Goal: Task Accomplishment & Management: Use online tool/utility

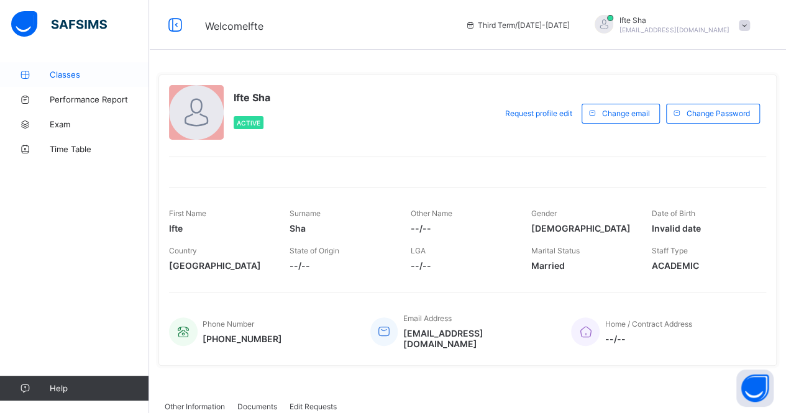
click at [75, 75] on span "Classes" at bounding box center [99, 75] width 99 height 10
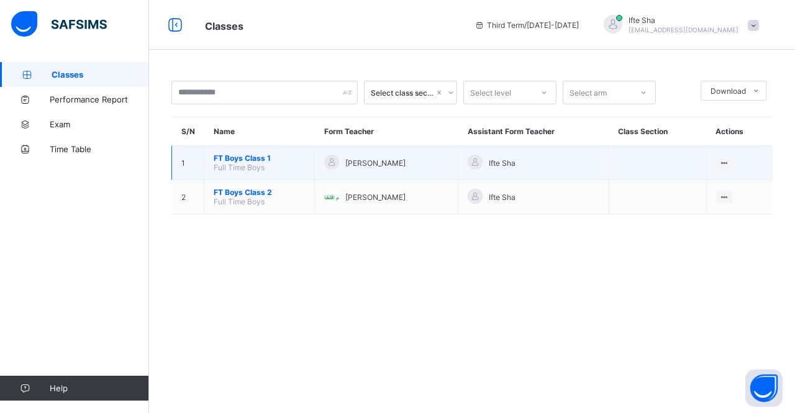
click at [241, 158] on span "FT Boys Class 1" at bounding box center [259, 157] width 91 height 9
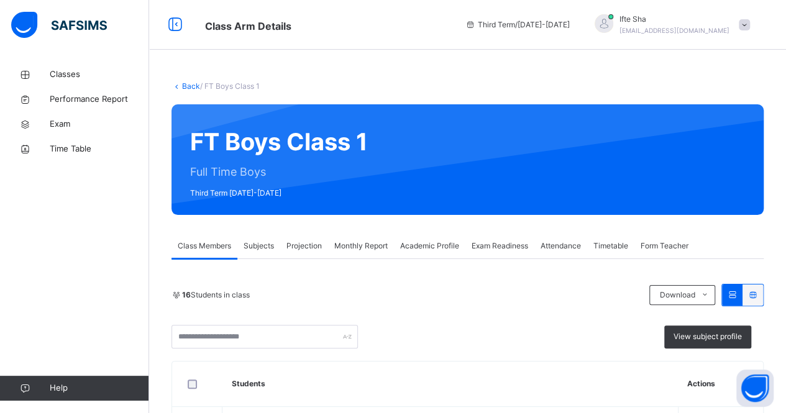
click at [299, 249] on span "Projection" at bounding box center [303, 245] width 35 height 11
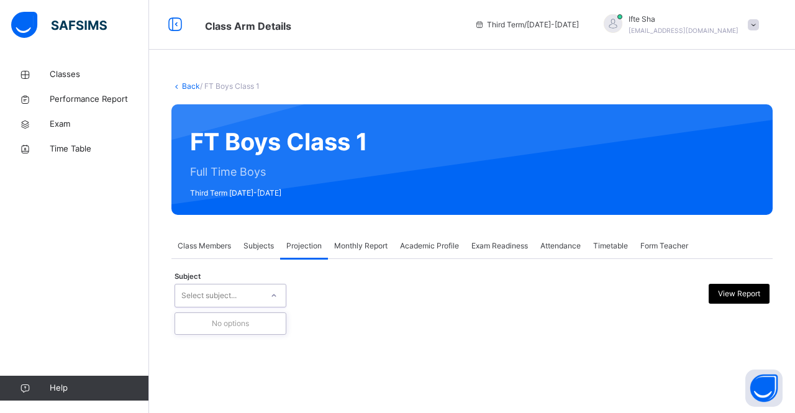
click at [260, 292] on div "Select subject..." at bounding box center [218, 295] width 87 height 19
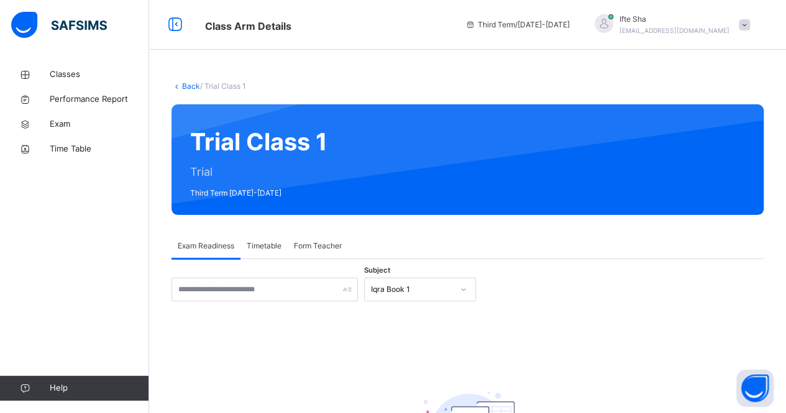
click at [104, 57] on div "Classes Performance Report Exam Time Table Help" at bounding box center [74, 231] width 149 height 363
click at [106, 73] on span "Classes" at bounding box center [99, 74] width 99 height 12
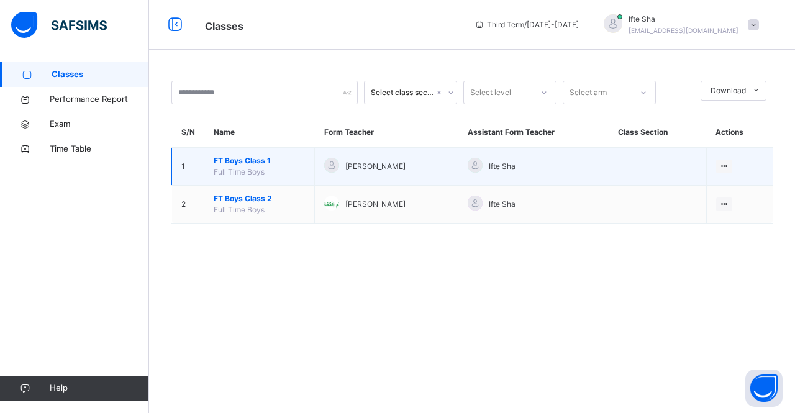
click at [222, 153] on td "FT Boys Class 1 Full Time Boys" at bounding box center [259, 167] width 111 height 38
click at [227, 163] on span "FT Boys Class 1" at bounding box center [259, 160] width 91 height 11
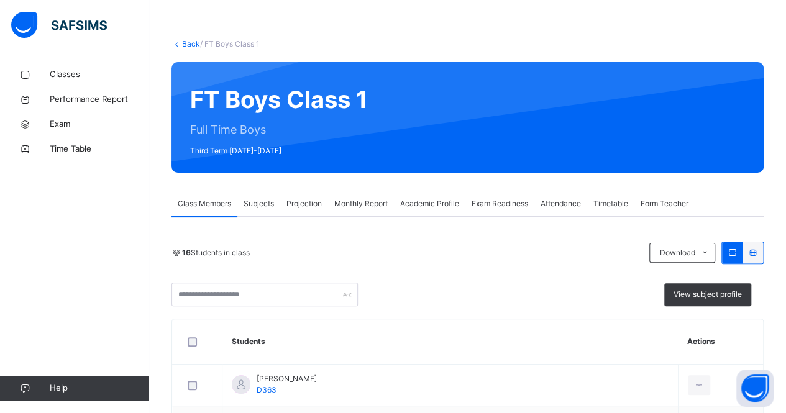
scroll to position [63, 0]
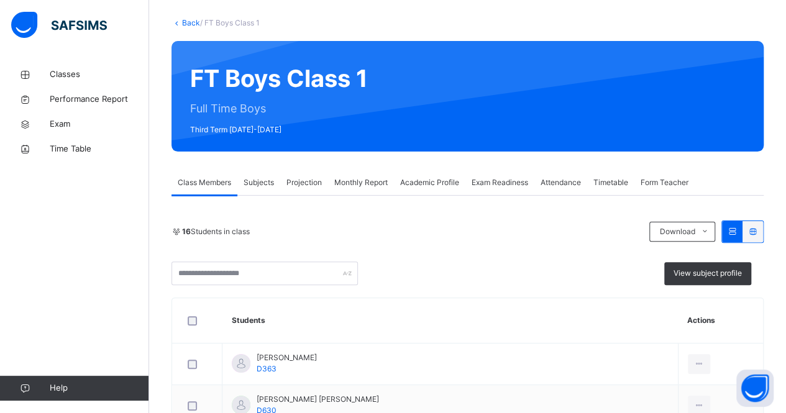
click at [309, 186] on span "Projection" at bounding box center [303, 182] width 35 height 11
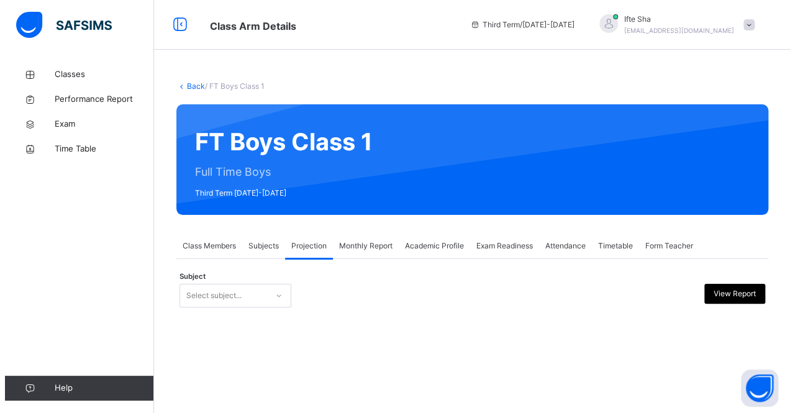
scroll to position [0, 0]
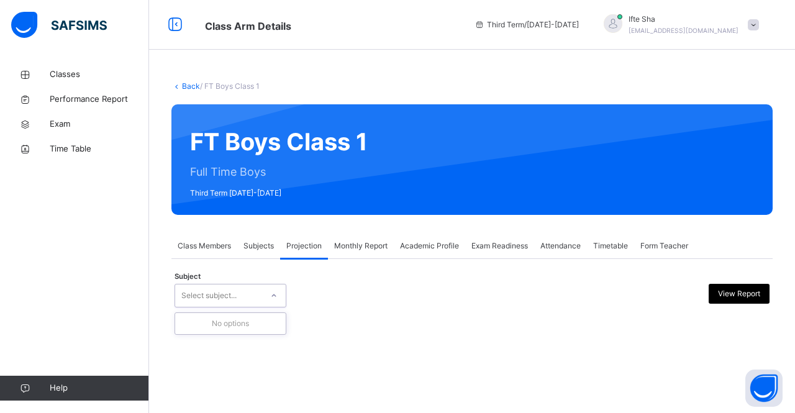
click at [225, 294] on div "Select subject..." at bounding box center [208, 296] width 55 height 24
click at [199, 250] on span "Class Members" at bounding box center [204, 245] width 53 height 11
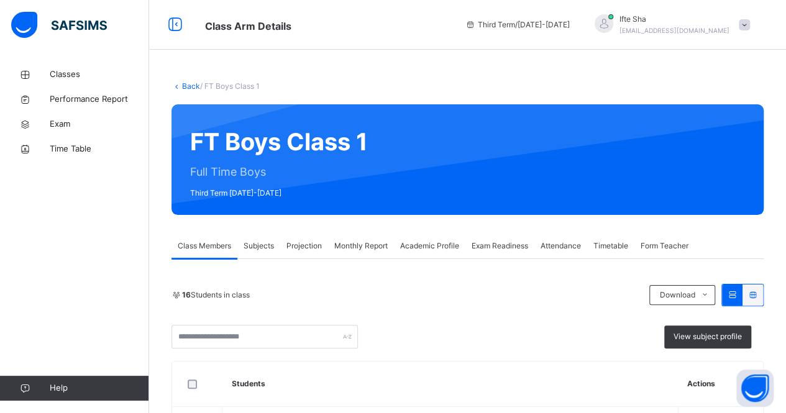
click at [702, 12] on div "Third Term / [DATE]-[DATE] Ifte Sha [EMAIL_ADDRESS][DOMAIN_NAME]" at bounding box center [622, 25] width 327 height 50
click at [700, 22] on span "Ifte Sha" at bounding box center [674, 19] width 110 height 11
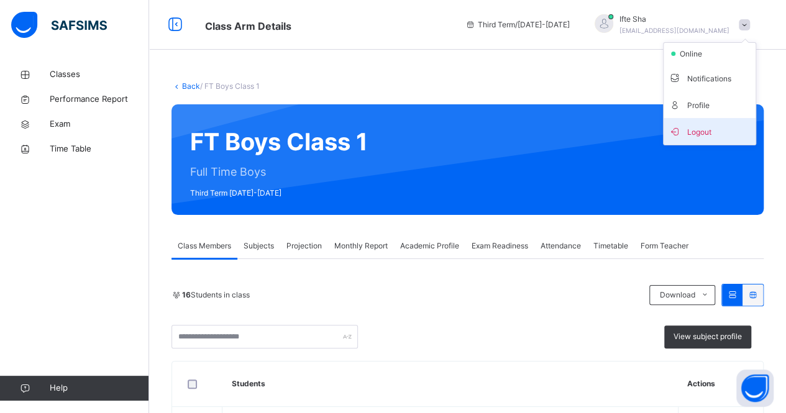
click at [687, 123] on span "Logout" at bounding box center [710, 131] width 82 height 17
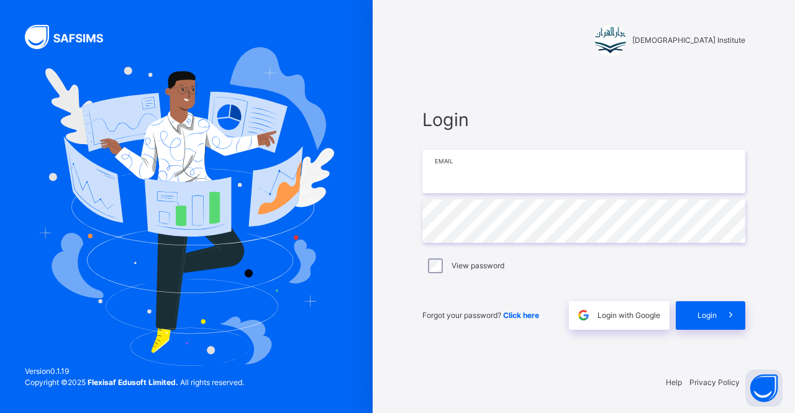
click at [665, 167] on input "email" at bounding box center [584, 171] width 323 height 43
type input "**********"
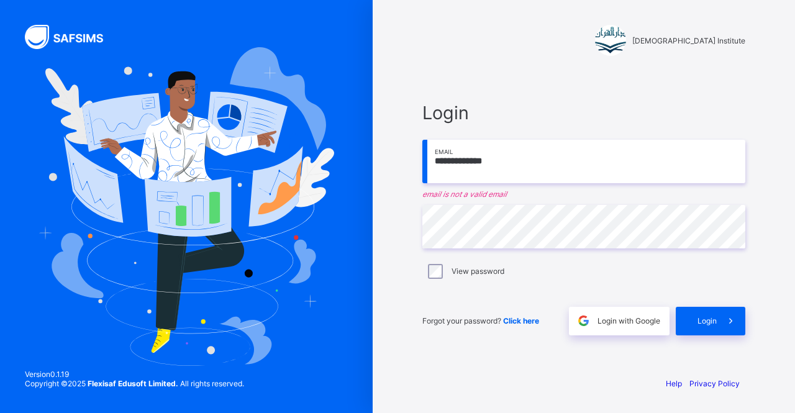
click at [594, 164] on input "**********" at bounding box center [584, 161] width 323 height 43
type input "*"
type input "**********"
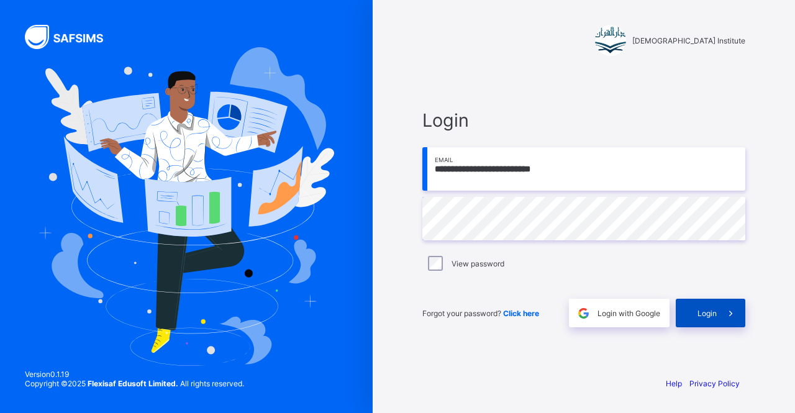
click at [697, 312] on div "Login" at bounding box center [711, 313] width 70 height 29
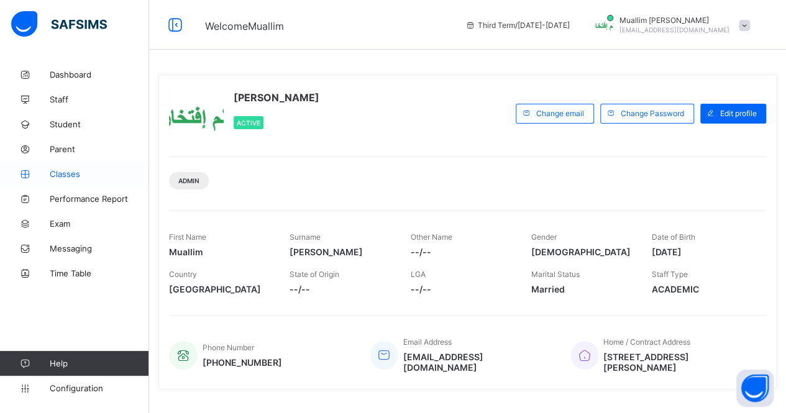
click at [96, 175] on span "Classes" at bounding box center [99, 174] width 99 height 10
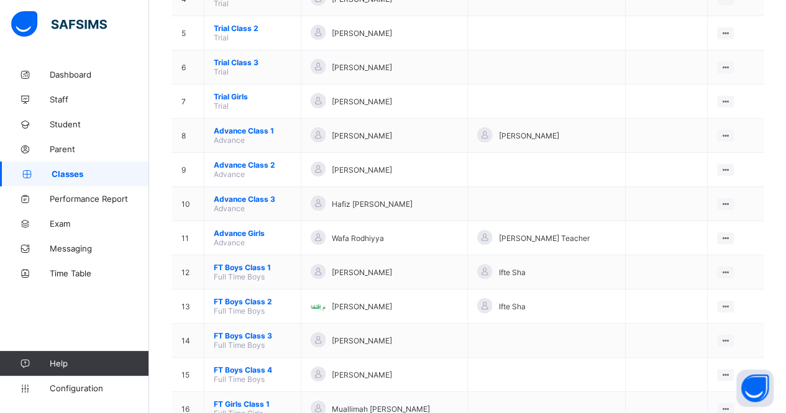
scroll to position [286, 0]
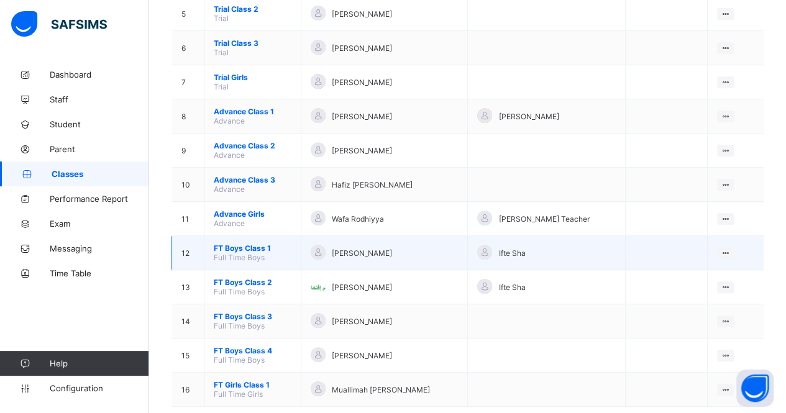
click at [250, 244] on span "FT Boys Class 1" at bounding box center [253, 248] width 78 height 9
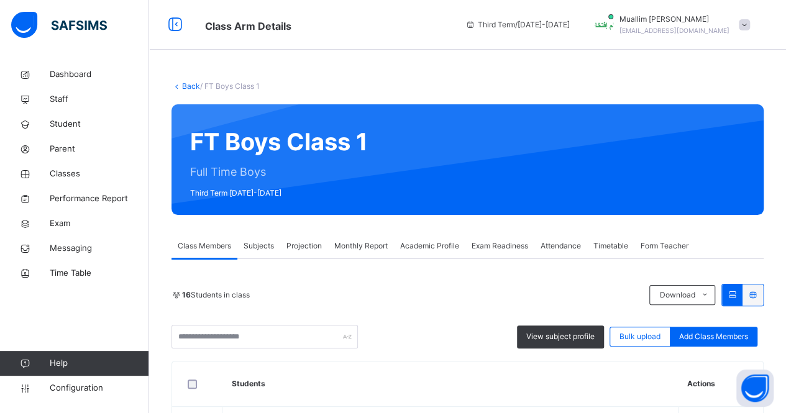
click at [303, 249] on span "Projection" at bounding box center [303, 245] width 35 height 11
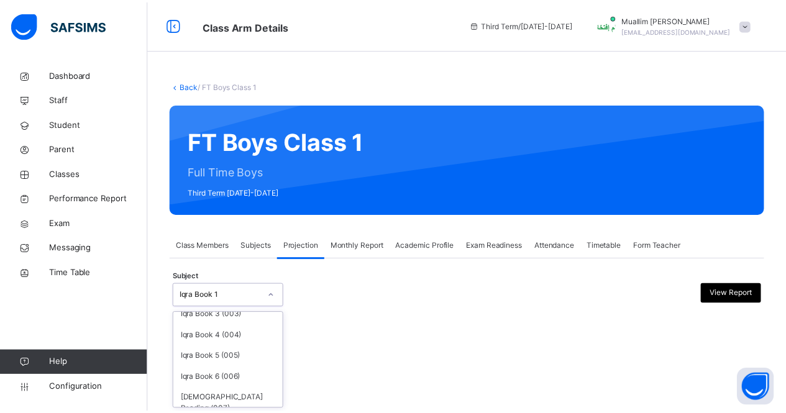
scroll to position [84, 0]
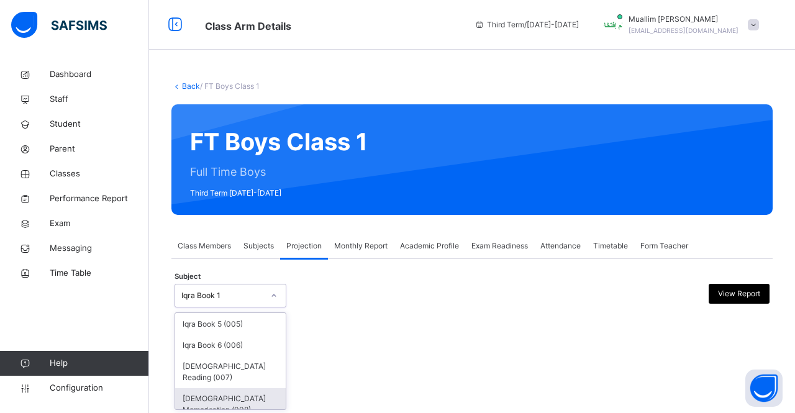
click at [242, 388] on div "Quran Memorisation (008)" at bounding box center [230, 404] width 111 height 32
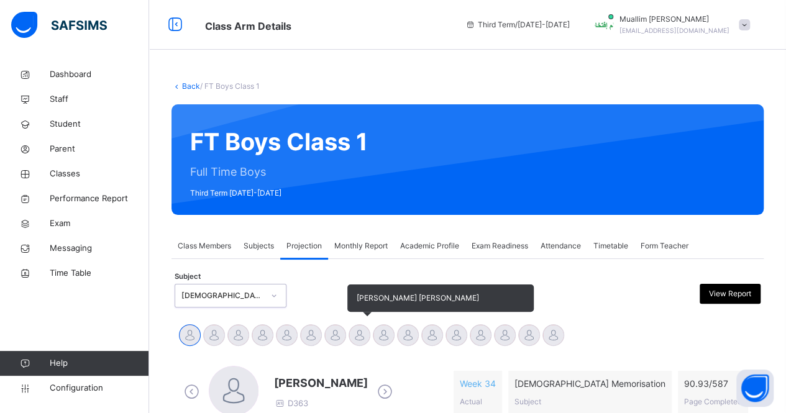
click at [350, 339] on div at bounding box center [360, 335] width 22 height 22
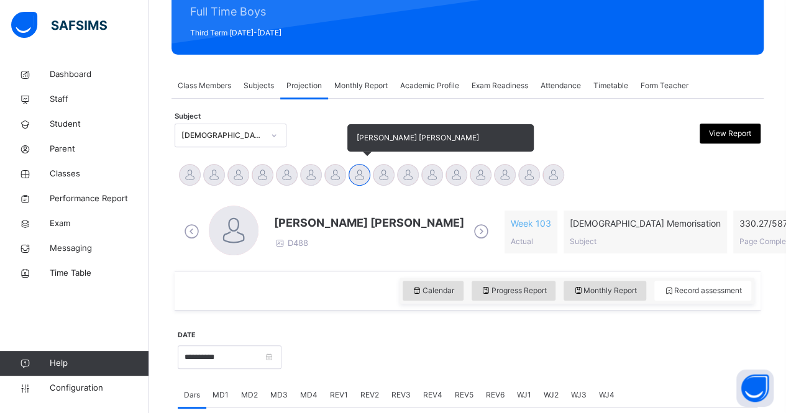
scroll to position [191, 0]
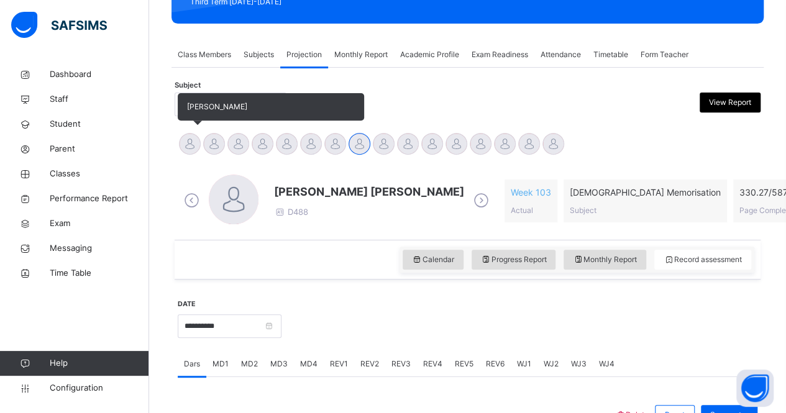
click at [189, 134] on div at bounding box center [190, 144] width 22 height 22
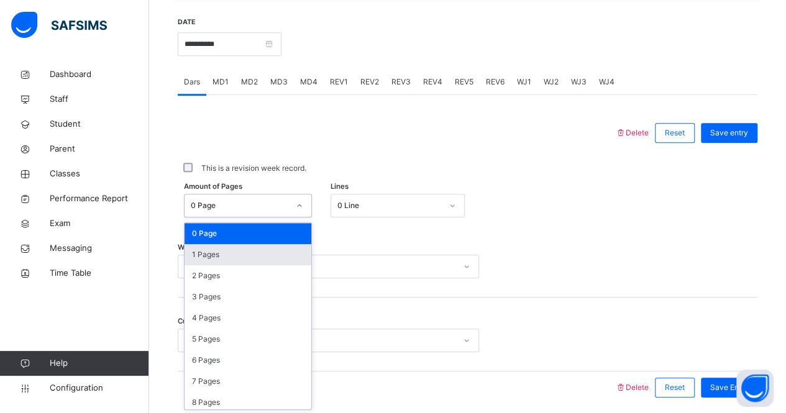
click at [269, 255] on div "1 Pages" at bounding box center [248, 254] width 127 height 21
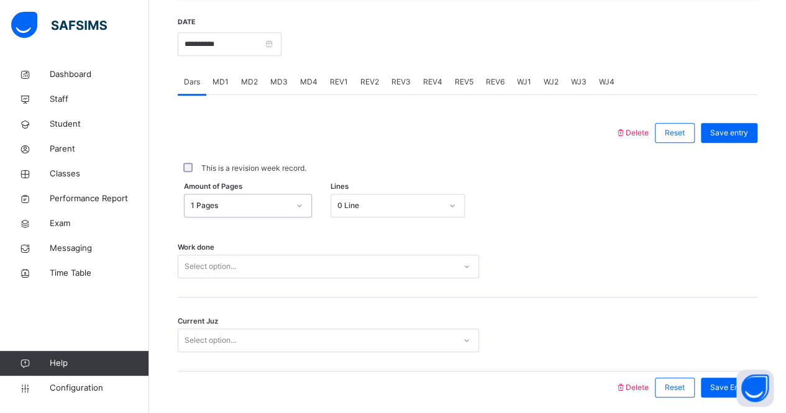
scroll to position [518, 0]
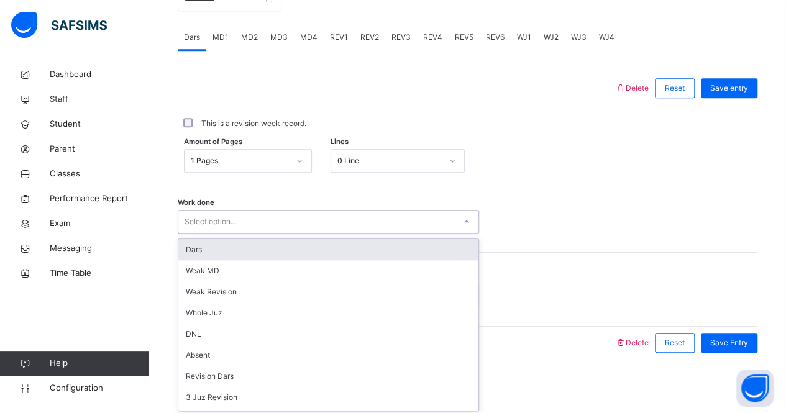
click at [283, 252] on div "Dars" at bounding box center [328, 249] width 300 height 21
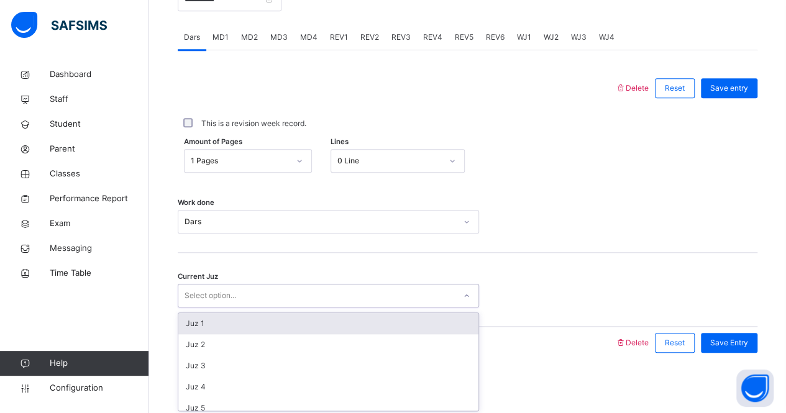
click at [283, 328] on div "Juz 1" at bounding box center [328, 323] width 300 height 21
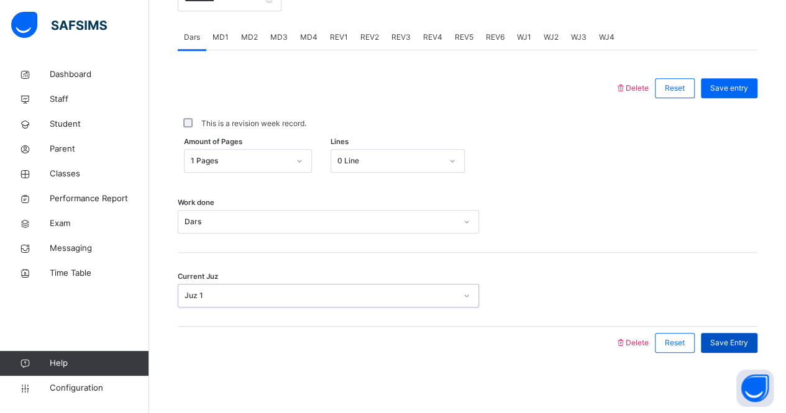
click at [746, 344] on span "Save Entry" at bounding box center [729, 342] width 38 height 11
click at [249, 36] on span "MD2" at bounding box center [249, 37] width 17 height 11
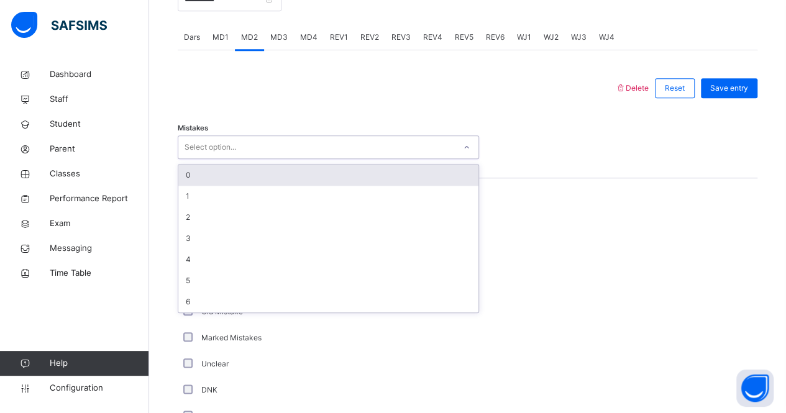
click at [263, 181] on div "0" at bounding box center [328, 175] width 300 height 21
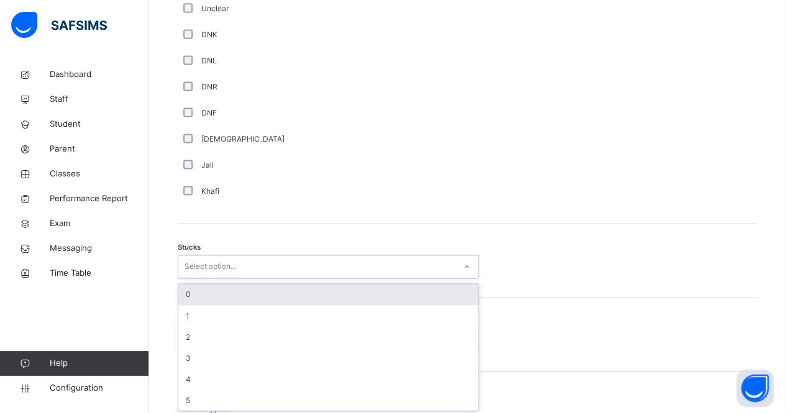
scroll to position [875, 0]
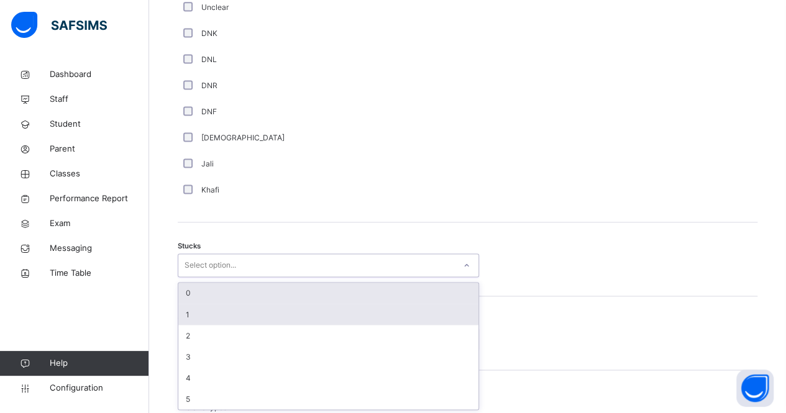
click at [254, 311] on div "1" at bounding box center [328, 314] width 300 height 21
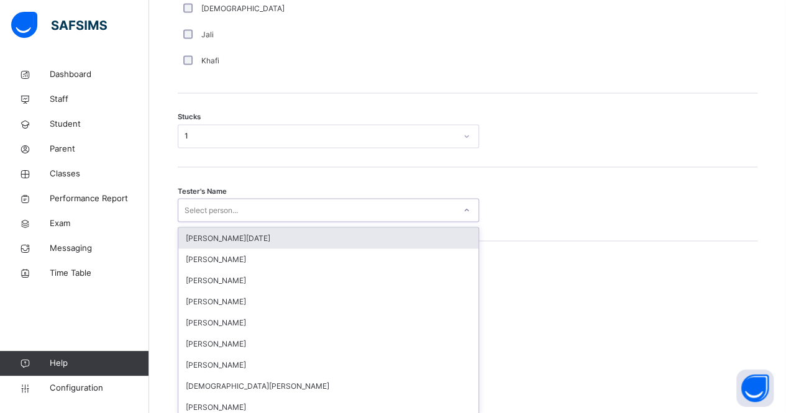
scroll to position [1008, 0]
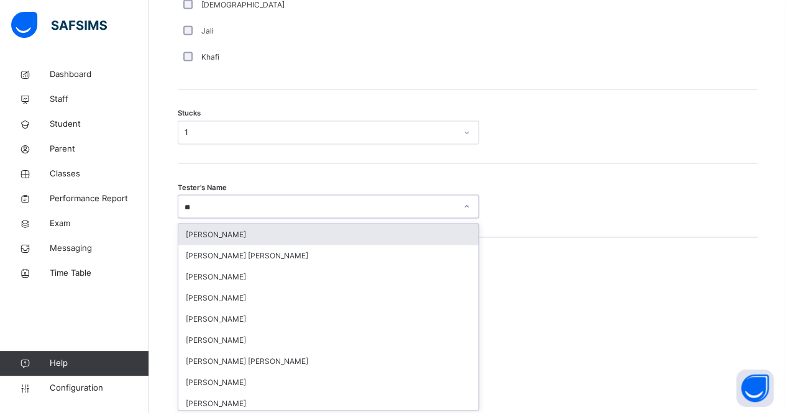
type input "***"
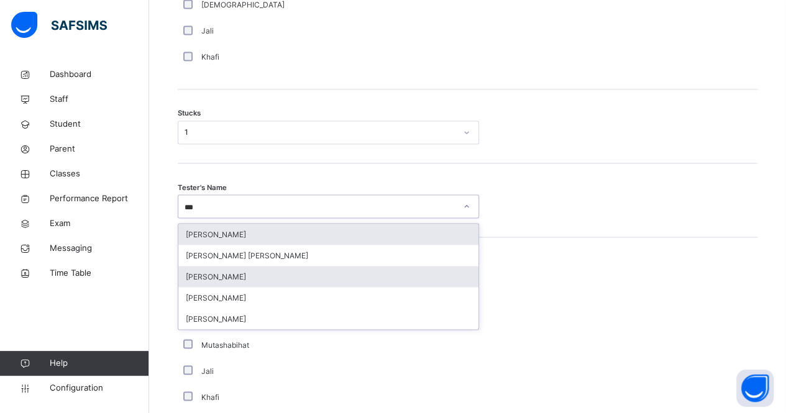
click at [331, 278] on div "[PERSON_NAME]" at bounding box center [328, 276] width 300 height 21
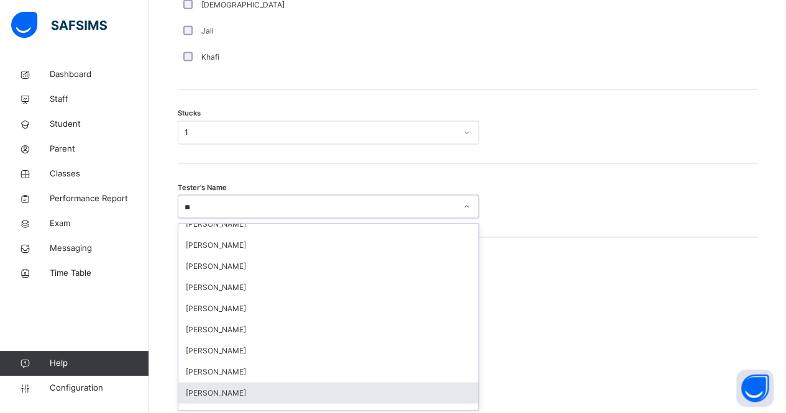
scroll to position [0, 0]
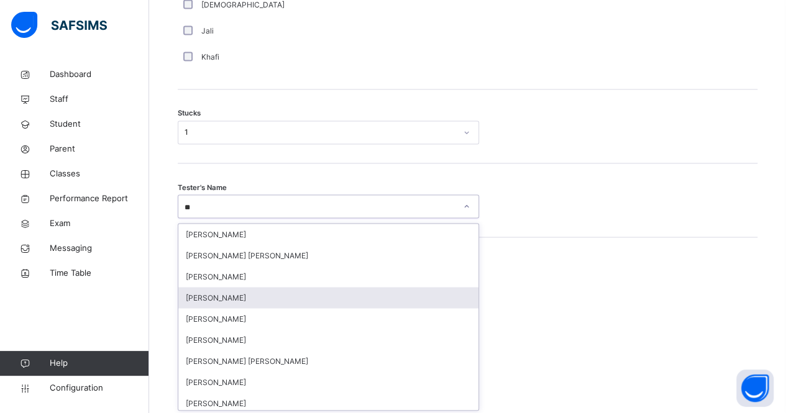
type input "***"
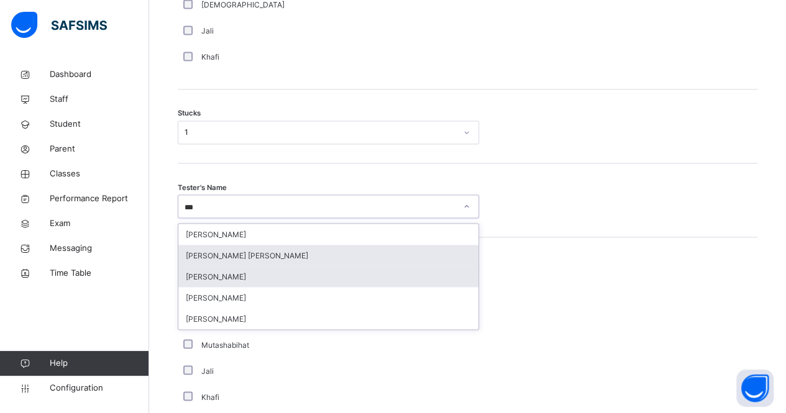
click at [383, 250] on div "[PERSON_NAME] [PERSON_NAME]" at bounding box center [328, 255] width 300 height 21
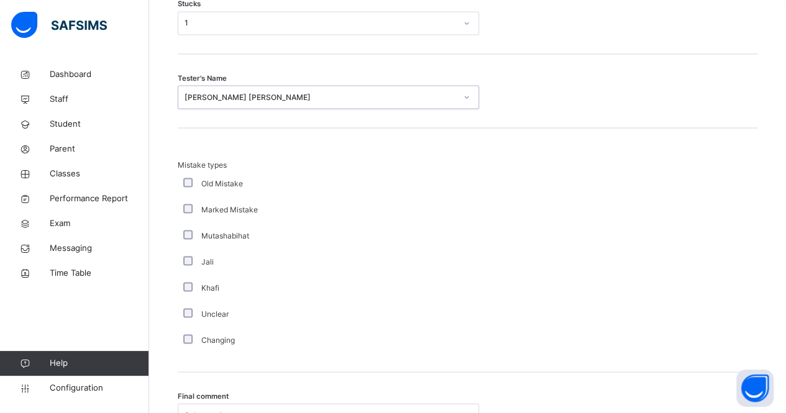
scroll to position [1235, 0]
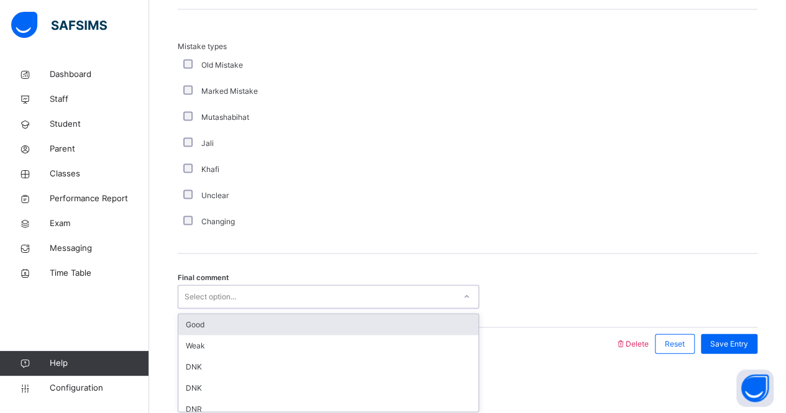
click at [362, 319] on div "Good" at bounding box center [328, 324] width 300 height 21
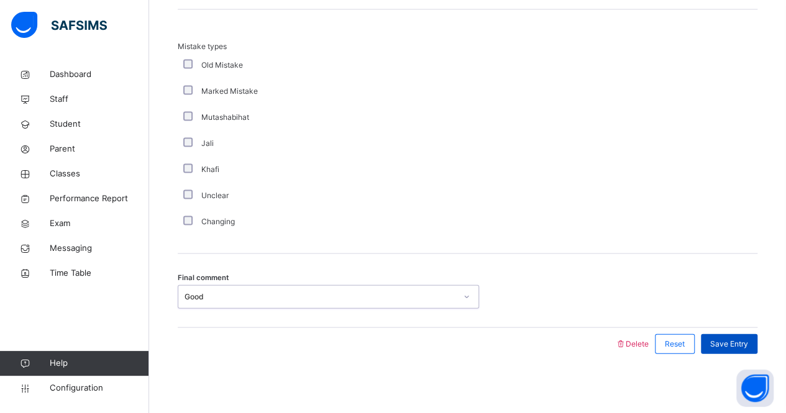
click at [757, 337] on div "Save Entry" at bounding box center [729, 344] width 57 height 20
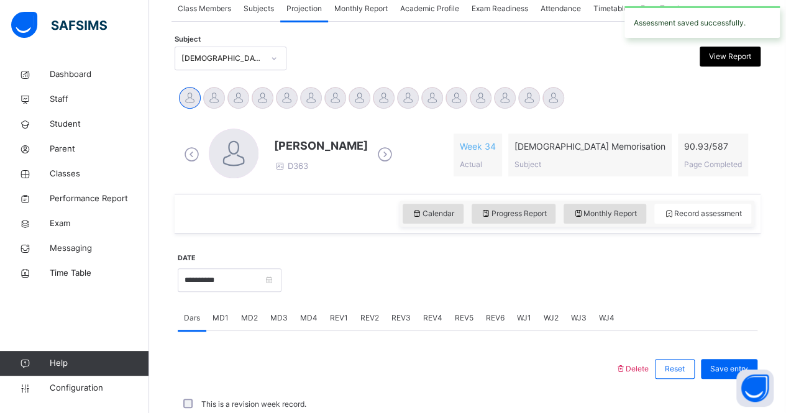
scroll to position [518, 0]
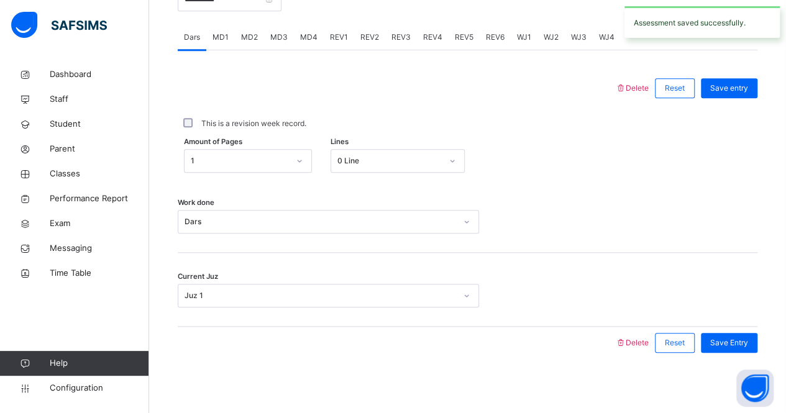
click at [312, 37] on span "MD4" at bounding box center [308, 37] width 17 height 11
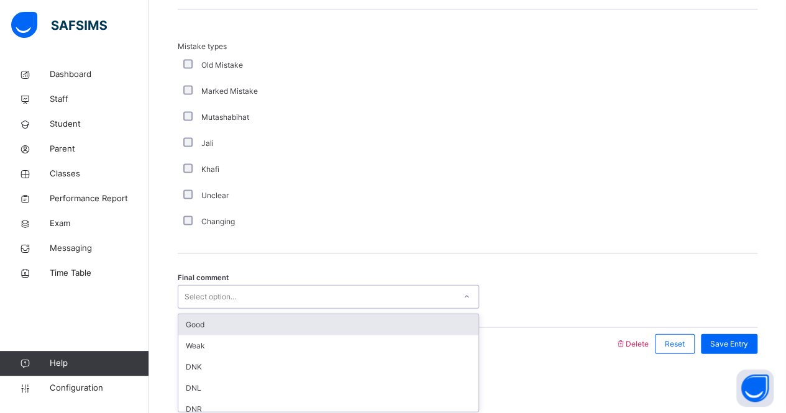
click at [255, 324] on div "Good" at bounding box center [328, 324] width 300 height 21
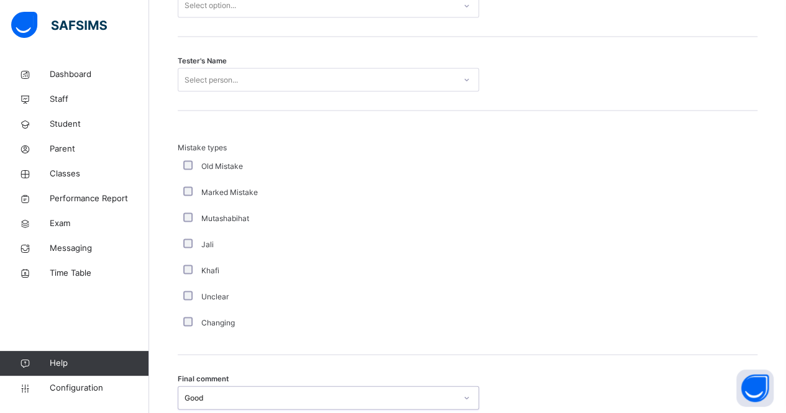
scroll to position [1122, 0]
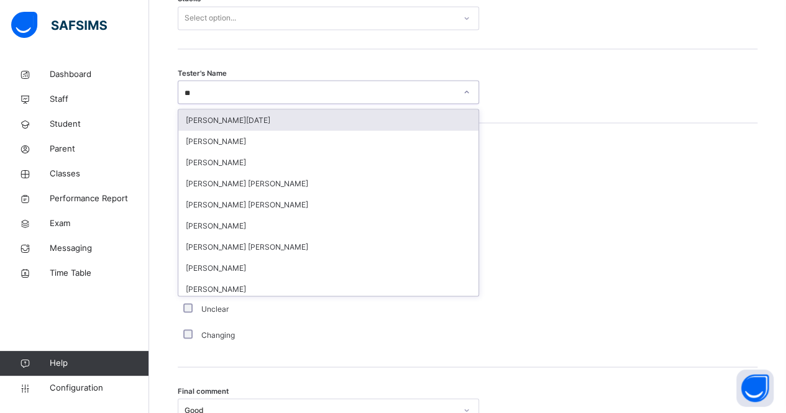
type input "***"
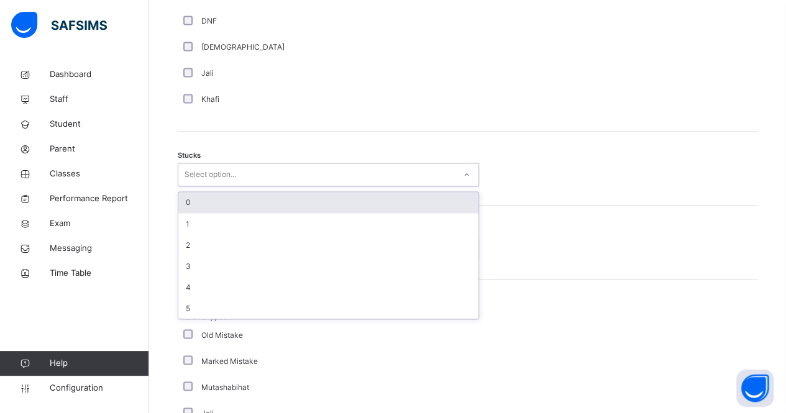
click at [369, 196] on div "0" at bounding box center [328, 202] width 300 height 21
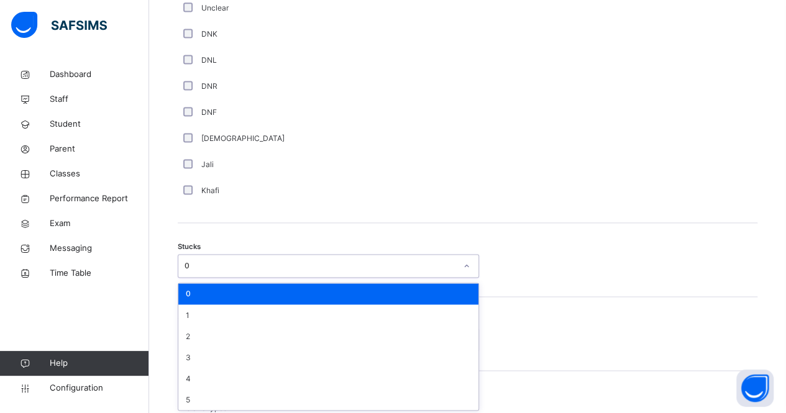
scroll to position [875, 0]
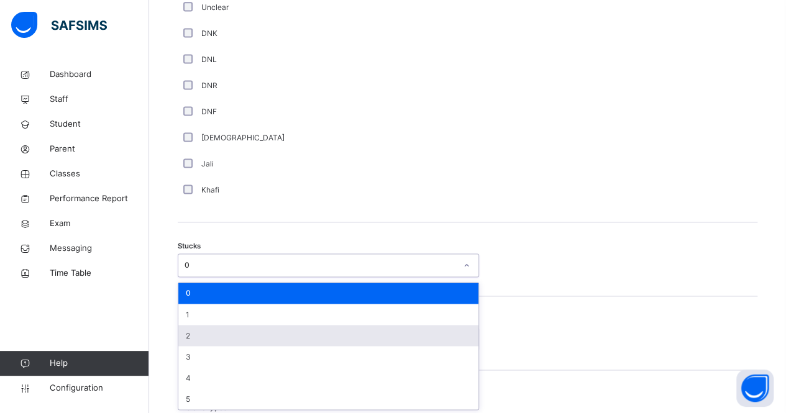
click at [246, 333] on div "2" at bounding box center [328, 335] width 300 height 21
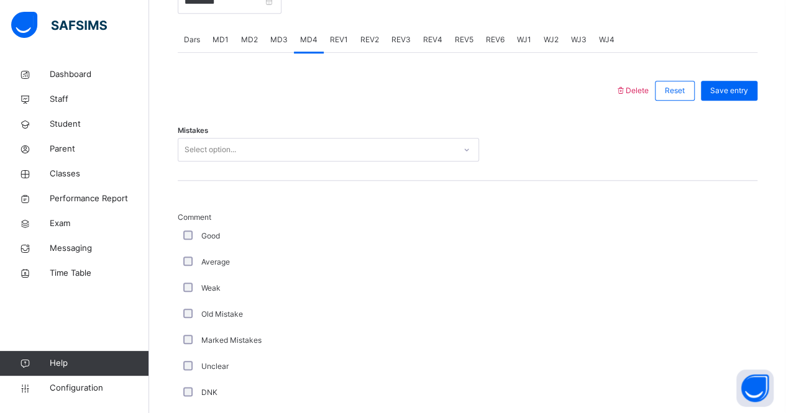
scroll to position [514, 0]
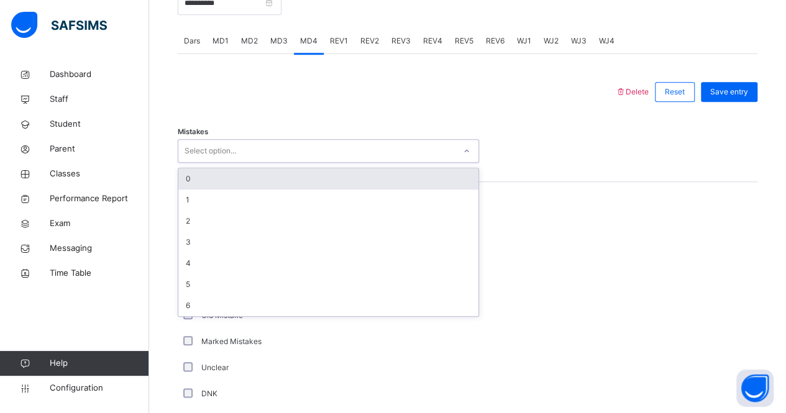
click at [281, 180] on div "0" at bounding box center [328, 178] width 300 height 21
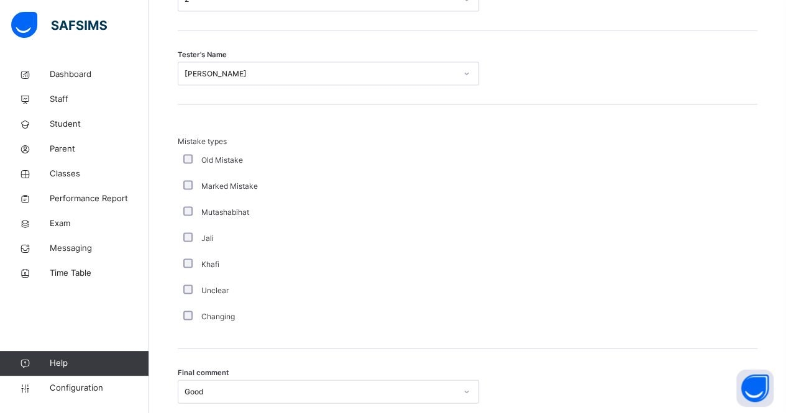
scroll to position [1235, 0]
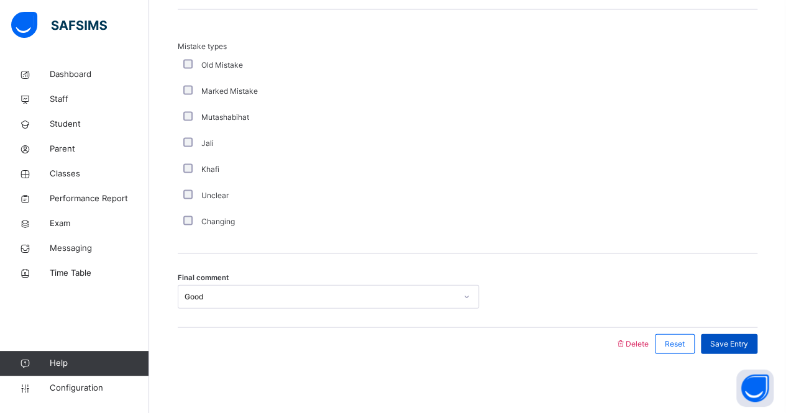
click at [757, 345] on div "Save Entry" at bounding box center [729, 344] width 57 height 20
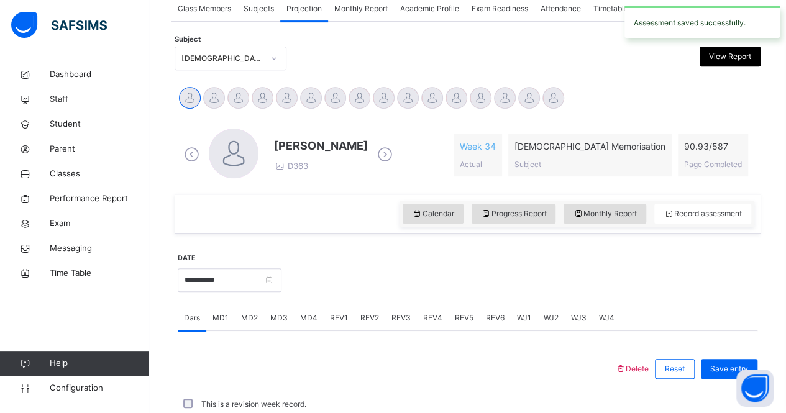
scroll to position [518, 0]
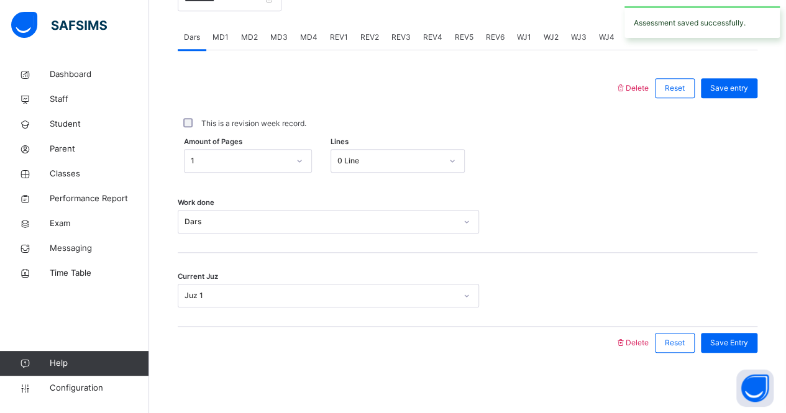
click at [342, 39] on span "REV1" at bounding box center [339, 37] width 18 height 11
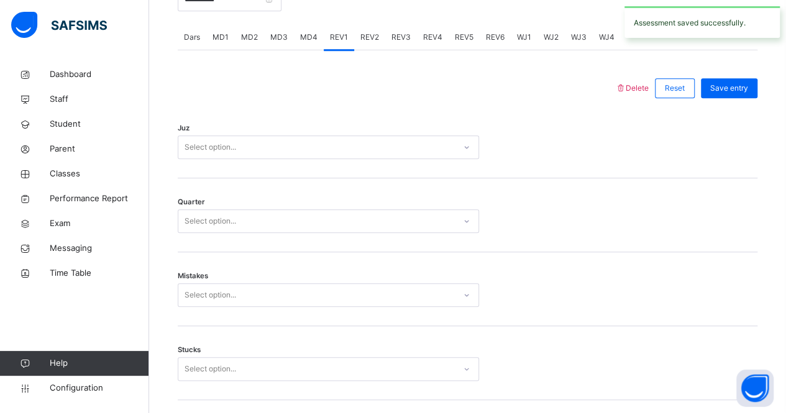
scroll to position [1235, 0]
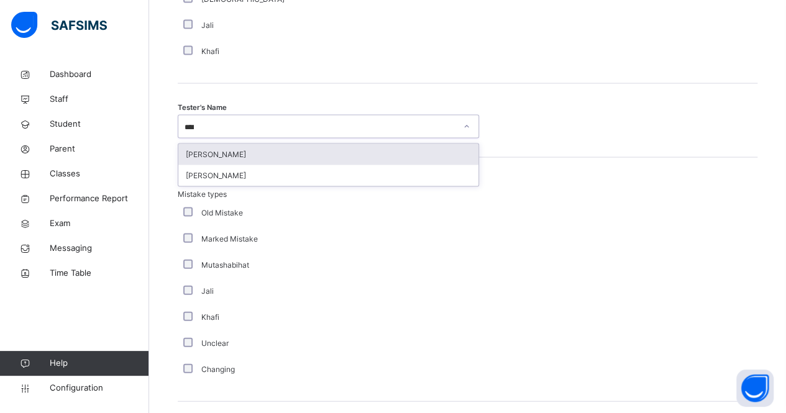
type input "*****"
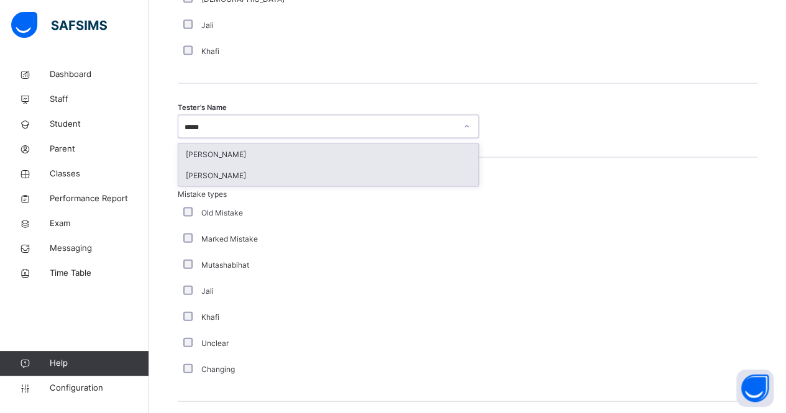
click at [440, 179] on div "[PERSON_NAME]" at bounding box center [328, 175] width 300 height 21
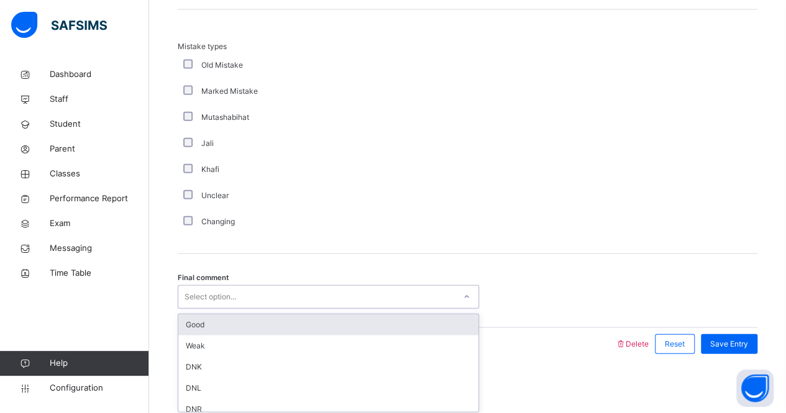
click at [306, 322] on div "Good" at bounding box center [328, 324] width 300 height 21
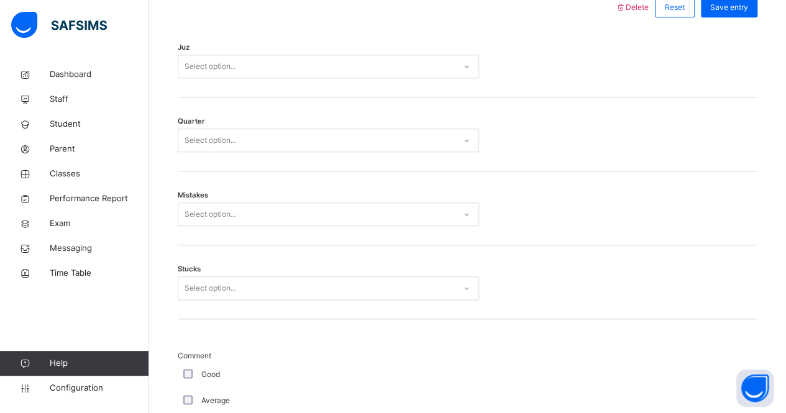
scroll to position [618, 0]
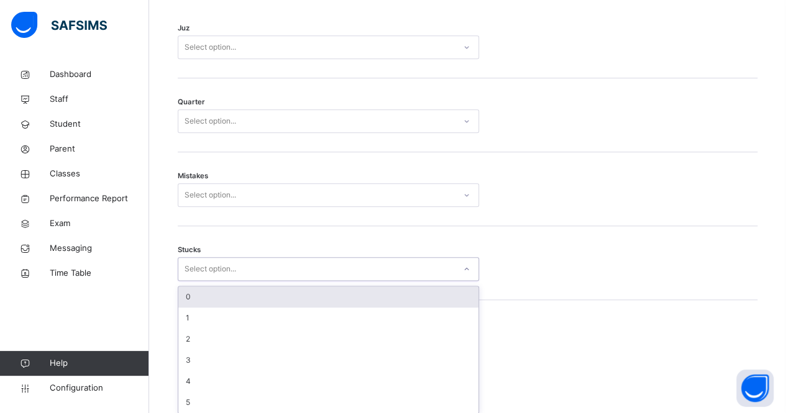
click at [249, 293] on div "0" at bounding box center [328, 296] width 300 height 21
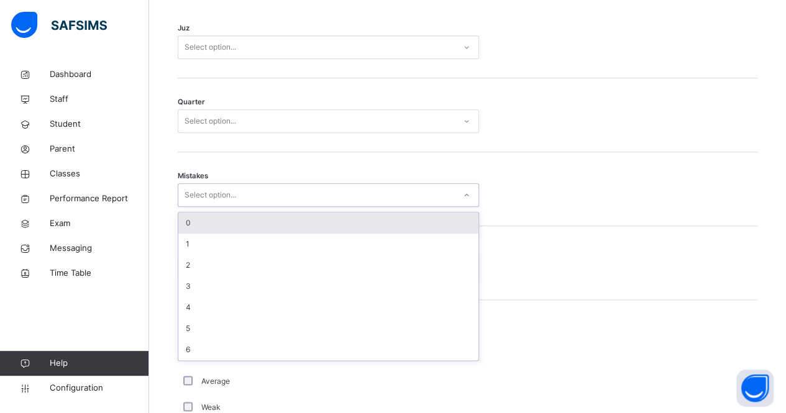
click at [286, 217] on div "0" at bounding box center [328, 223] width 300 height 21
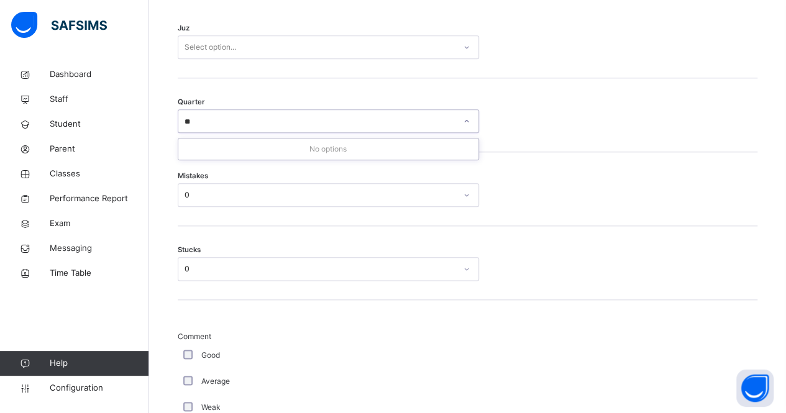
type input "*"
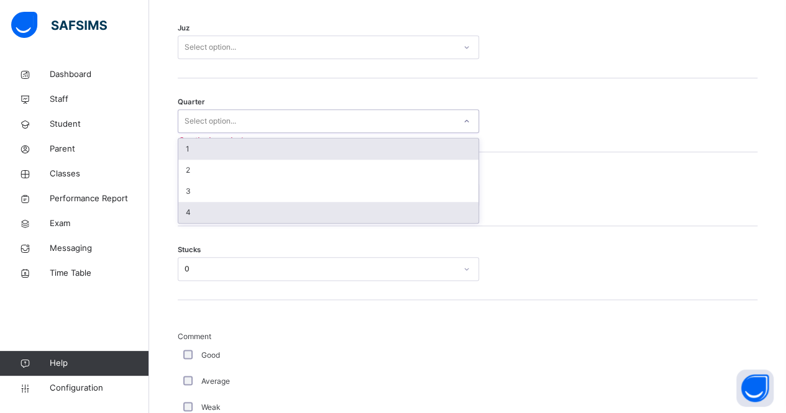
click at [332, 215] on div "4" at bounding box center [328, 212] width 300 height 21
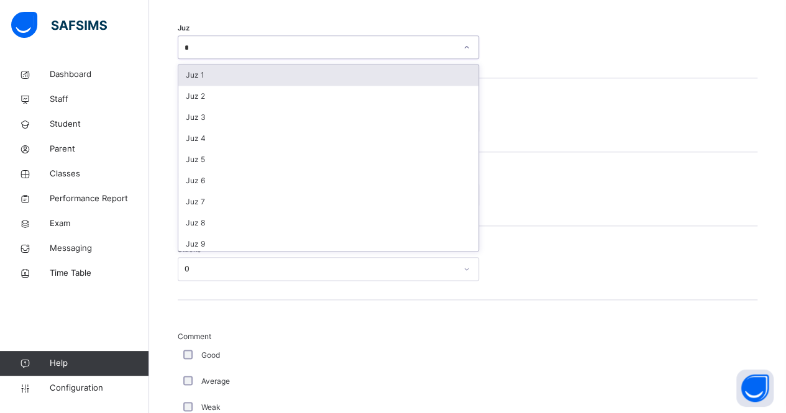
type input "**"
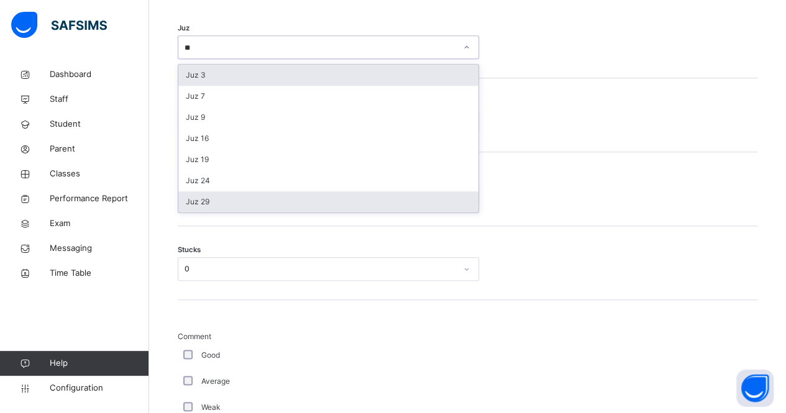
click at [278, 204] on div "Juz 29" at bounding box center [328, 201] width 300 height 21
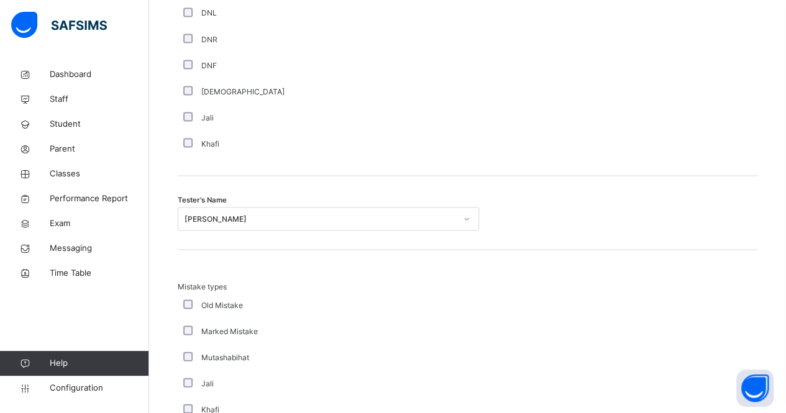
scroll to position [1383, 0]
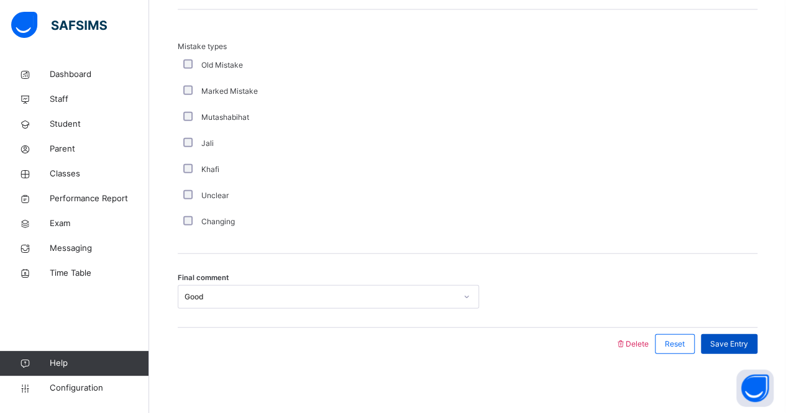
click at [739, 350] on div "Save Entry" at bounding box center [729, 344] width 57 height 20
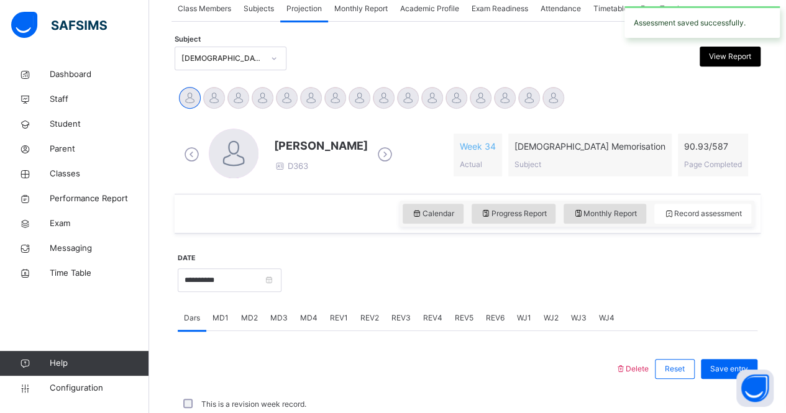
scroll to position [518, 0]
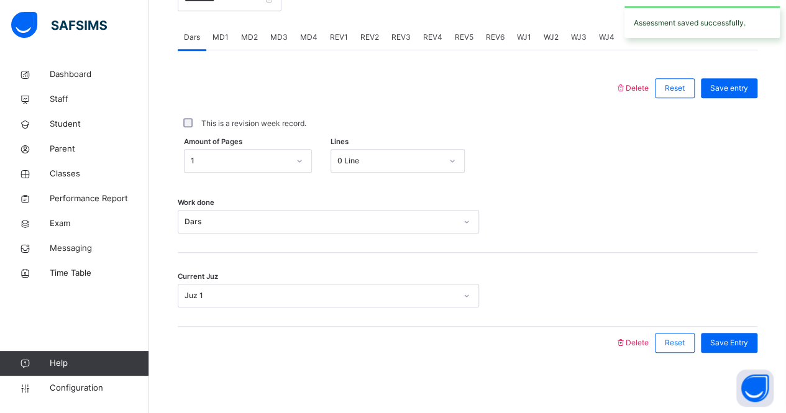
click at [377, 36] on span "REV2" at bounding box center [369, 37] width 19 height 11
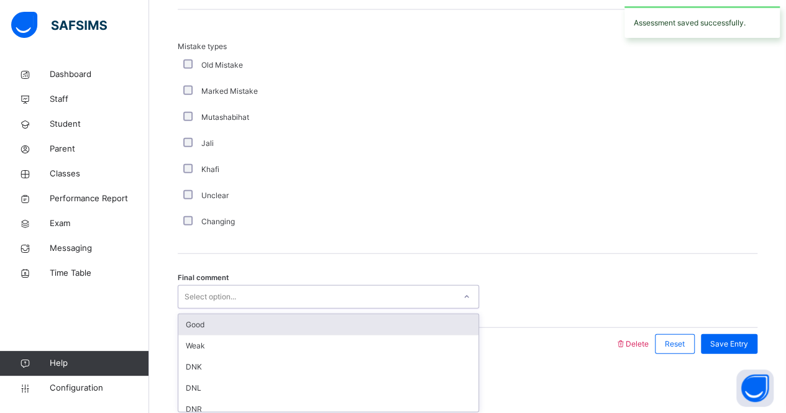
click at [233, 321] on div "Good" at bounding box center [328, 324] width 300 height 21
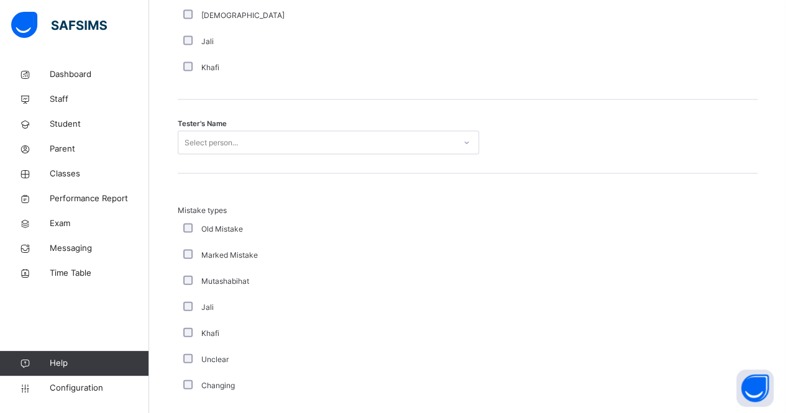
scroll to position [1219, 0]
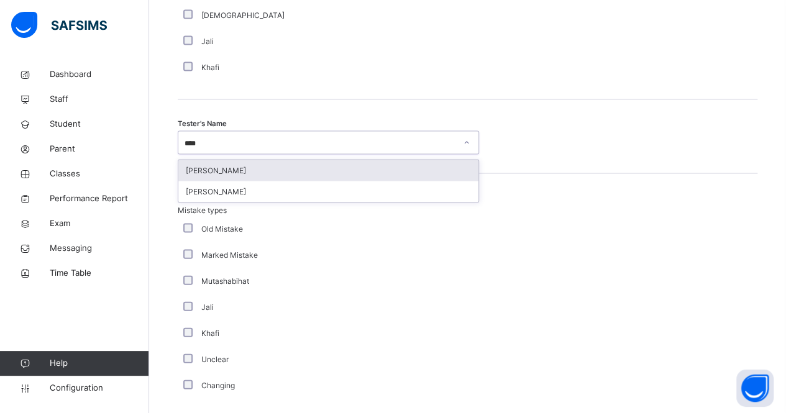
type input "*****"
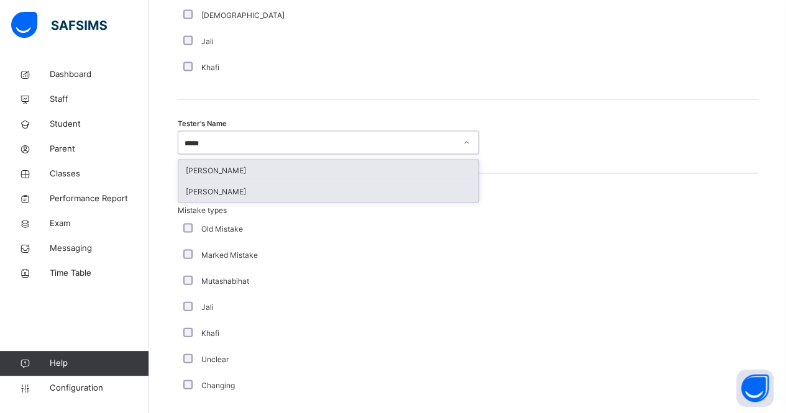
click at [403, 196] on div "[PERSON_NAME]" at bounding box center [328, 191] width 300 height 21
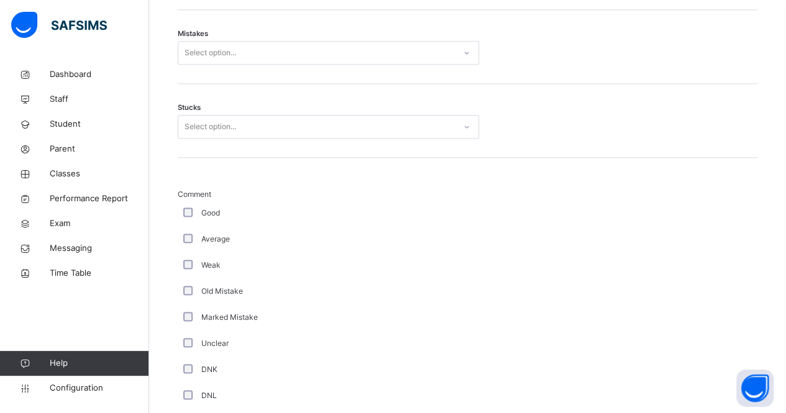
scroll to position [757, 0]
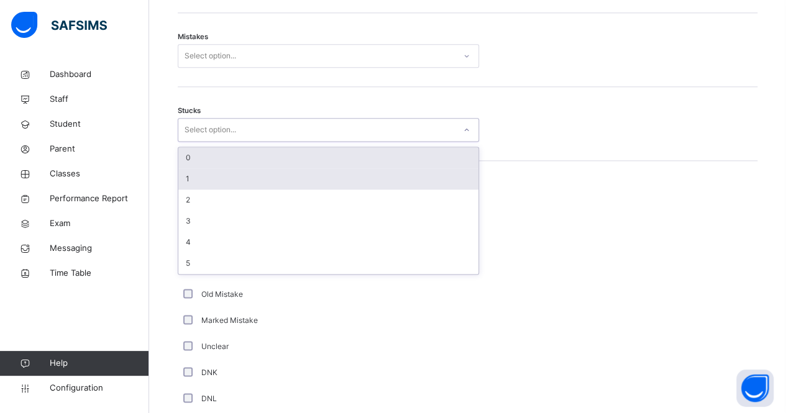
click at [250, 179] on div "1" at bounding box center [328, 178] width 300 height 21
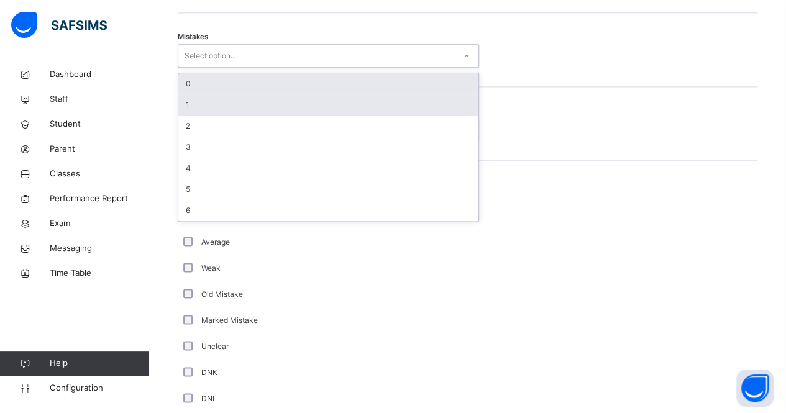
click at [286, 102] on div "1" at bounding box center [328, 104] width 300 height 21
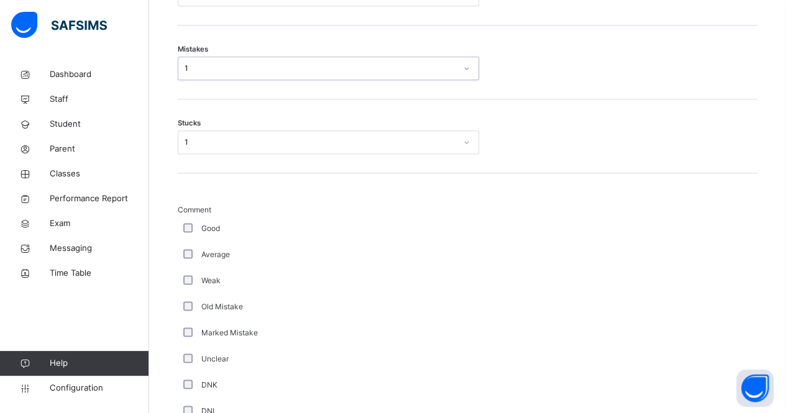
scroll to position [707, 0]
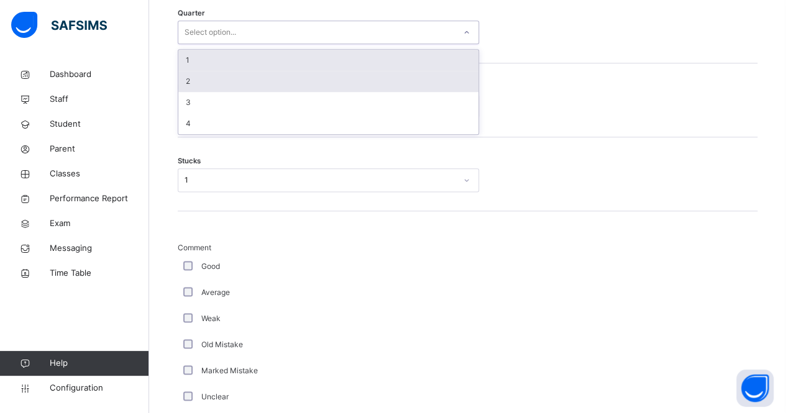
click at [321, 71] on div "2" at bounding box center [328, 81] width 300 height 21
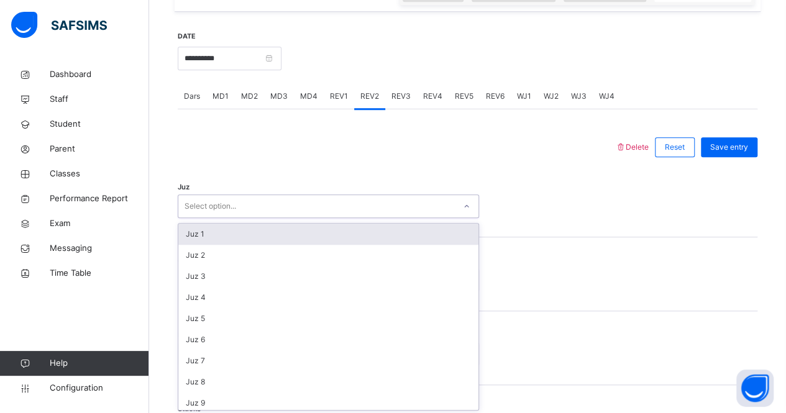
scroll to position [460, 0]
type input "**"
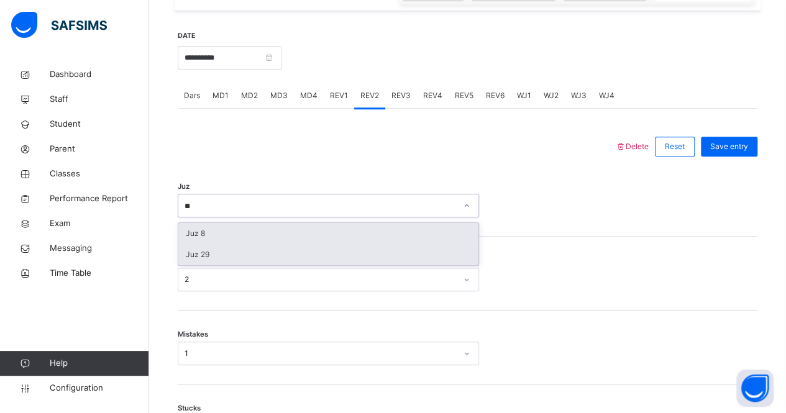
click at [332, 255] on div "Juz 29" at bounding box center [328, 254] width 300 height 21
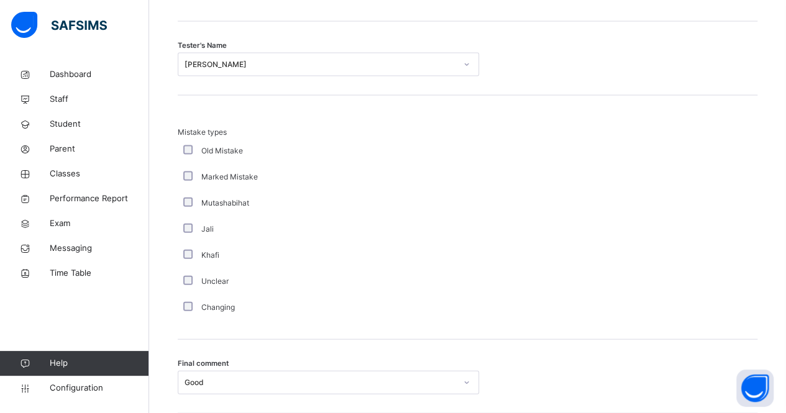
scroll to position [1383, 0]
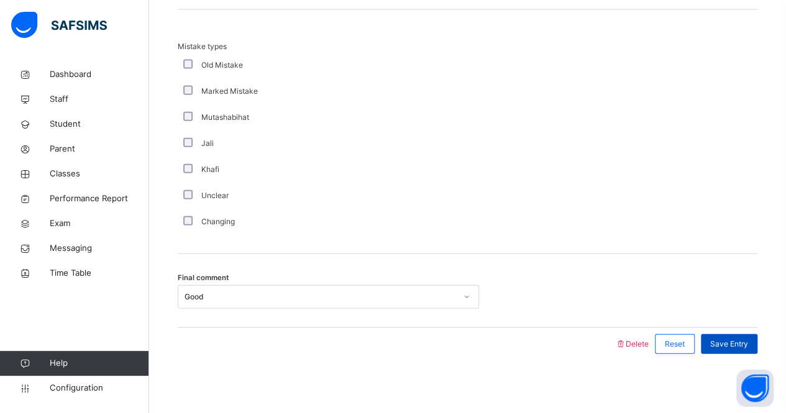
click at [743, 344] on span "Save Entry" at bounding box center [729, 344] width 38 height 11
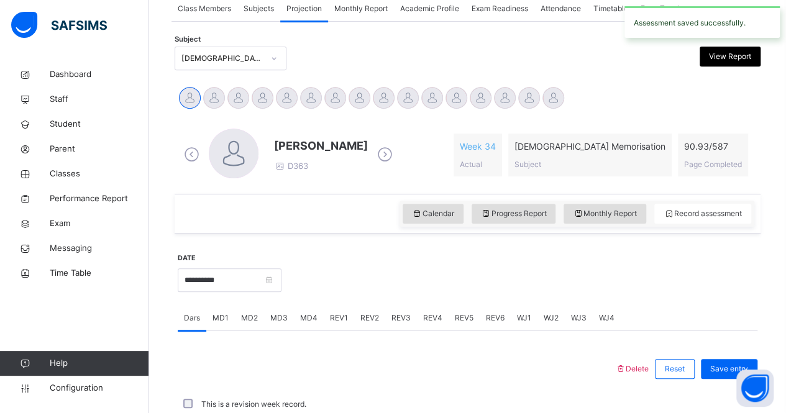
scroll to position [518, 0]
